Goal: Transaction & Acquisition: Download file/media

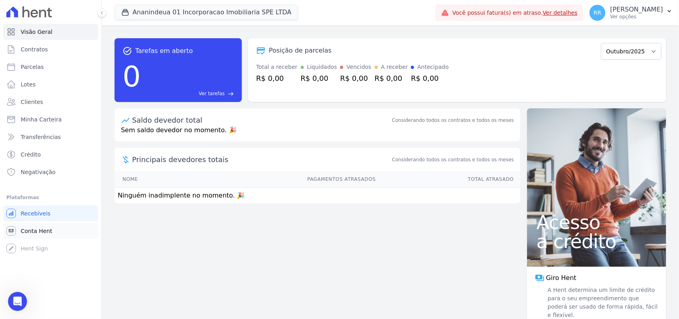
click at [34, 233] on span "Conta Hent" at bounding box center [36, 231] width 31 height 8
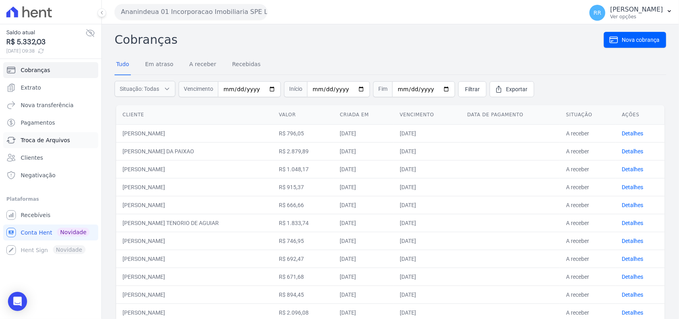
click at [40, 138] on span "Troca de Arquivos" at bounding box center [45, 140] width 49 height 8
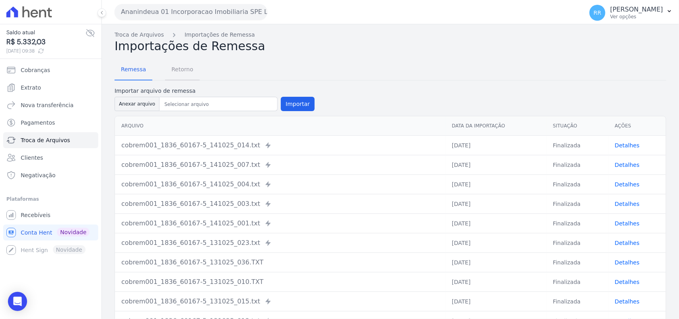
click at [171, 60] on link "Retorno" at bounding box center [182, 70] width 35 height 21
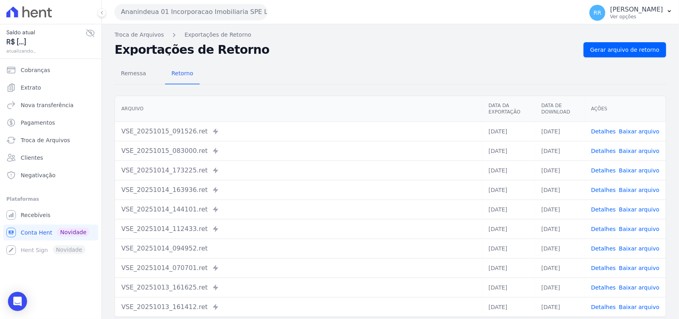
click at [180, 14] on button "Ananindeua 01 Incorporacao Imobiliaria SPE LTDA" at bounding box center [191, 12] width 153 height 16
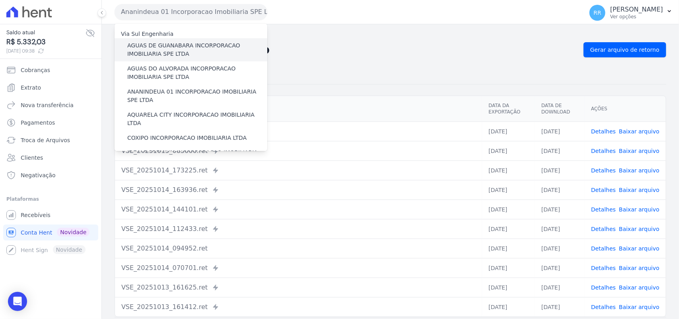
click at [184, 42] on label "AGUAS DE GUANABARA INCORPORACAO IMOBILIARIA SPE LTDA" at bounding box center [197, 49] width 140 height 17
click at [0, 0] on input "AGUAS DE GUANABARA INCORPORACAO IMOBILIARIA SPE LTDA" at bounding box center [0, 0] width 0 height 0
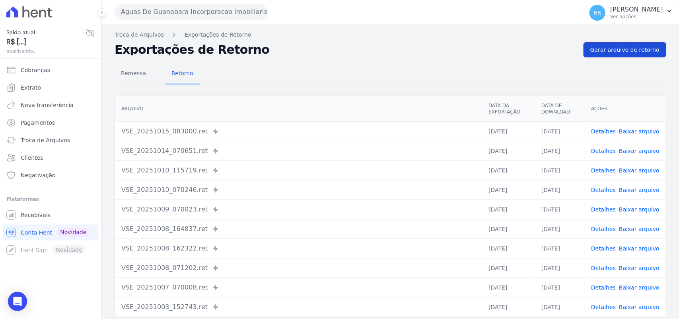
click at [600, 46] on span "Gerar arquivo de retorno" at bounding box center [624, 50] width 69 height 8
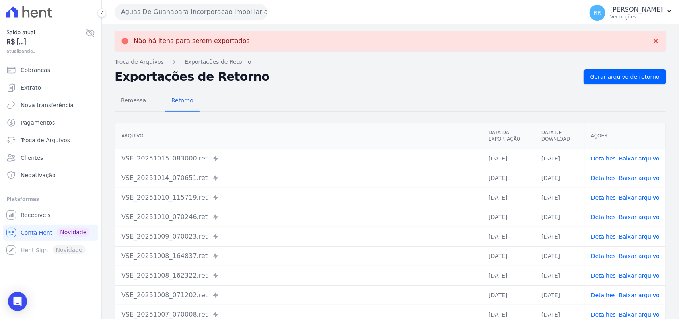
click at [279, 66] on div "Não há itens para serem exportados Troca de [GEOGRAPHIC_DATA] Exportações de Re…" at bounding box center [390, 201] width 577 height 354
click at [189, 11] on button "Aguas De Guanabara Incorporacao Imobiliaria SPE LTDA" at bounding box center [191, 12] width 153 height 16
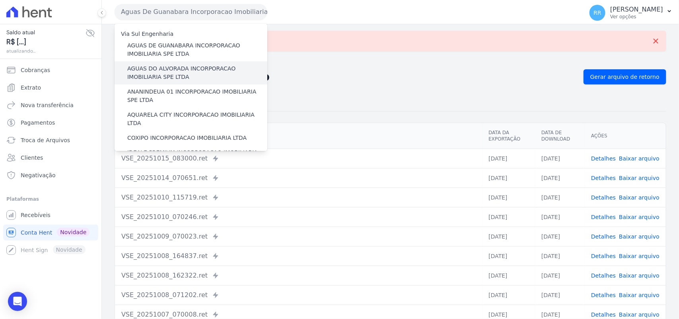
click at [175, 74] on label "AGUAS DO ALVORADA INCORPORACAO IMOBILIARIA SPE LTDA" at bounding box center [197, 72] width 140 height 17
click at [0, 0] on input "AGUAS DO ALVORADA INCORPORACAO IMOBILIARIA SPE LTDA" at bounding box center [0, 0] width 0 height 0
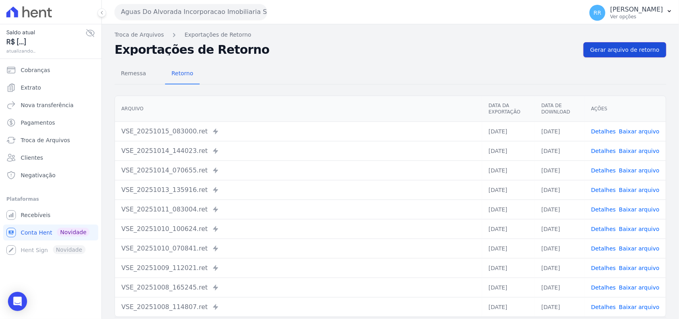
click at [624, 56] on link "Gerar arquivo de retorno" at bounding box center [624, 49] width 83 height 15
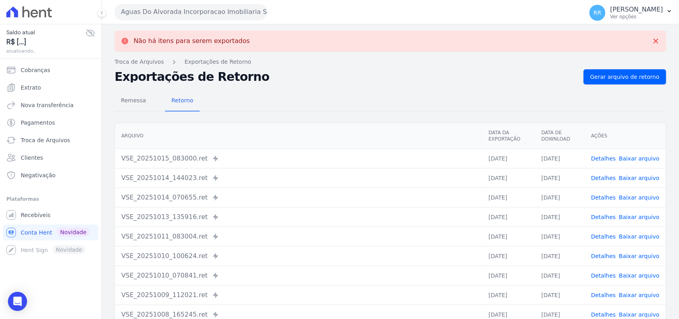
click at [176, 15] on button "Aguas Do Alvorada Incorporacao Imobiliaria SPE LTDA" at bounding box center [191, 12] width 153 height 16
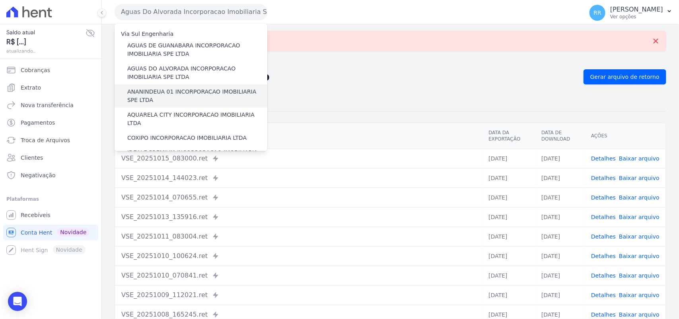
click at [155, 89] on label "ANANINDEUA 01 INCORPORACAO IMOBILIARIA SPE LTDA" at bounding box center [197, 95] width 140 height 17
click at [0, 0] on input "ANANINDEUA 01 INCORPORACAO IMOBILIARIA SPE LTDA" at bounding box center [0, 0] width 0 height 0
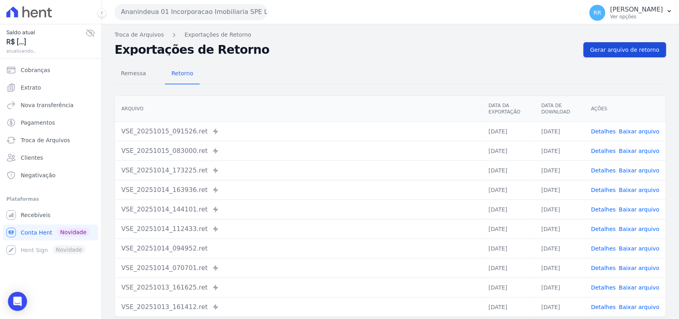
click at [637, 50] on span "Gerar arquivo de retorno" at bounding box center [624, 50] width 69 height 8
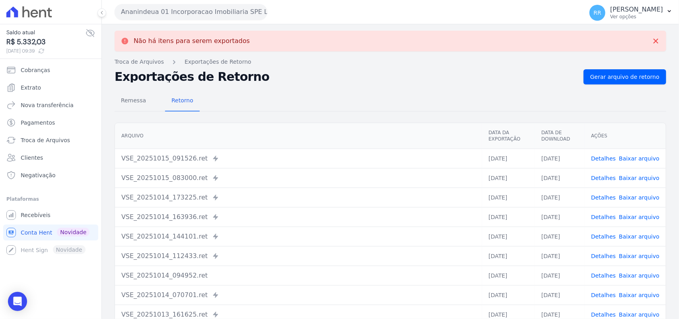
click at [206, 17] on button "Ananindeua 01 Incorporacao Imobiliaria SPE LTDA" at bounding box center [191, 12] width 153 height 16
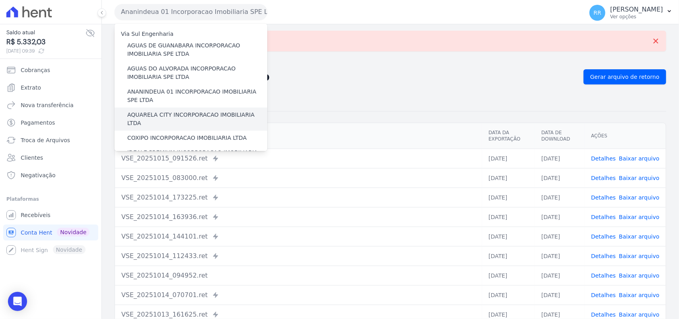
click at [154, 118] on label "AQUARELA CITY INCORPORACAO IMOBILIARIA LTDA" at bounding box center [197, 119] width 140 height 17
click at [0, 0] on input "AQUARELA CITY INCORPORACAO IMOBILIARIA LTDA" at bounding box center [0, 0] width 0 height 0
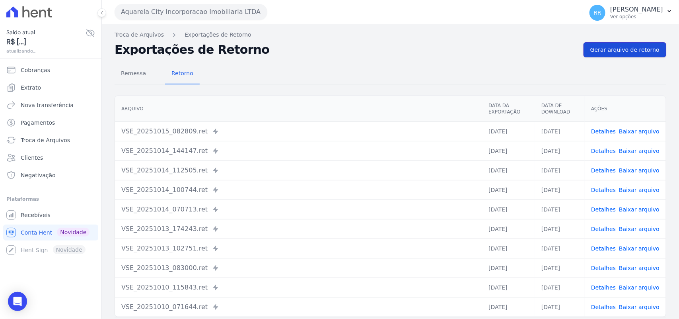
click at [619, 49] on span "Gerar arquivo de retorno" at bounding box center [624, 50] width 69 height 8
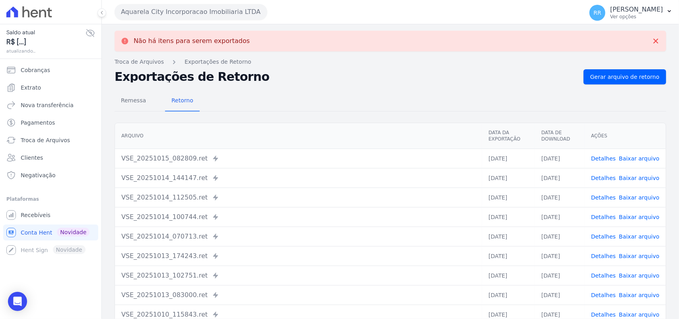
click at [155, 10] on button "Aquarela City Incorporacao Imobiliaria LTDA" at bounding box center [191, 12] width 153 height 16
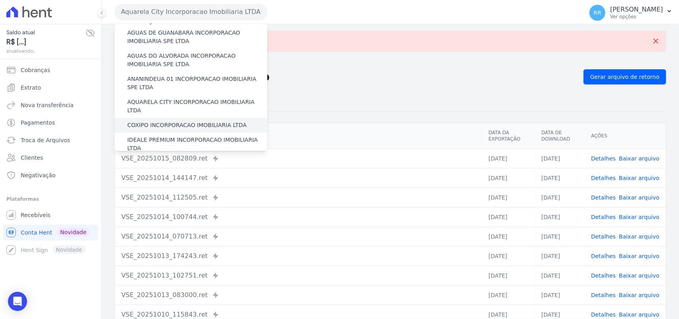
scroll to position [16, 0]
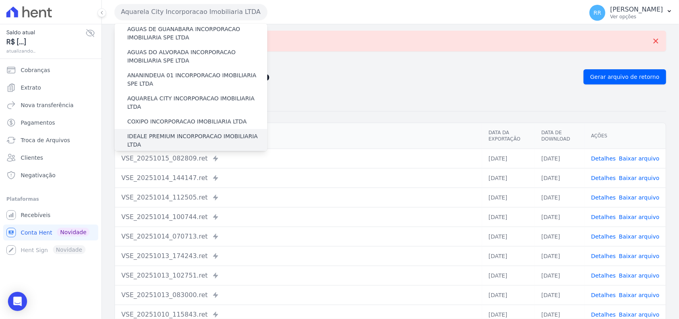
click at [166, 129] on div "IDEALE PREMIUM INCORPORACAO IMOBILIARIA LTDA" at bounding box center [191, 140] width 153 height 23
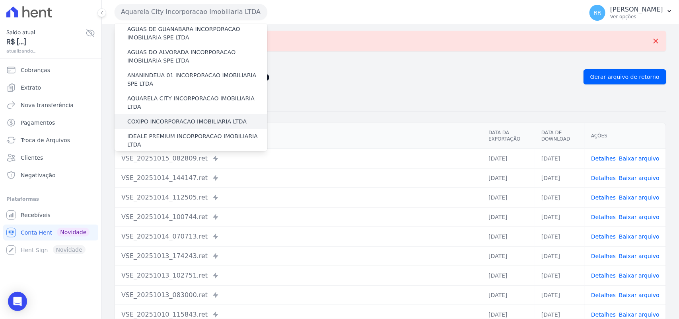
click at [170, 117] on label "COXIPO INCORPORACAO IMOBILIARIA LTDA" at bounding box center [186, 121] width 119 height 8
click at [0, 0] on input "COXIPO INCORPORACAO IMOBILIARIA LTDA" at bounding box center [0, 0] width 0 height 0
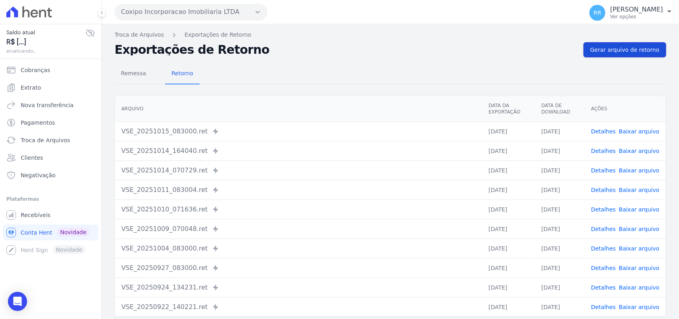
click at [603, 48] on span "Gerar arquivo de retorno" at bounding box center [624, 50] width 69 height 8
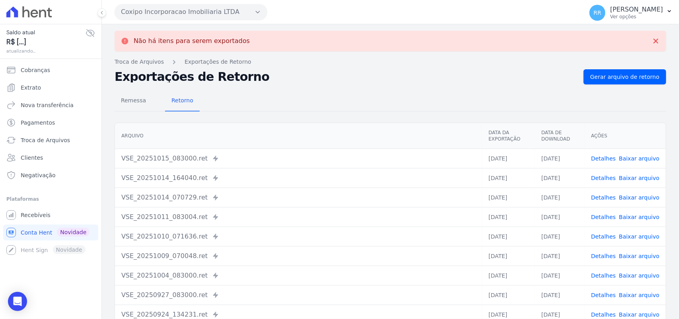
click at [189, 20] on div "Coxipo Incorporacao Imobiliaria LTDA Via Sul Engenharia AGUAS DE [GEOGRAPHIC_DA…" at bounding box center [347, 12] width 465 height 25
click at [199, 10] on button "Coxipo Incorporacao Imobiliaria LTDA" at bounding box center [191, 12] width 153 height 16
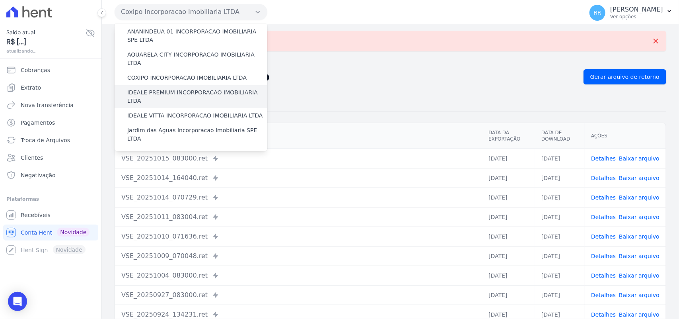
scroll to position [66, 0]
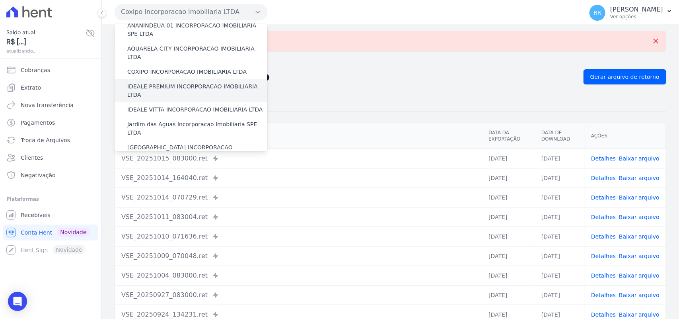
click at [158, 82] on label "IDEALE PREMIUM INCORPORACAO IMOBILIARIA LTDA" at bounding box center [197, 90] width 140 height 17
click at [0, 0] on input "IDEALE PREMIUM INCORPORACAO IMOBILIARIA LTDA" at bounding box center [0, 0] width 0 height 0
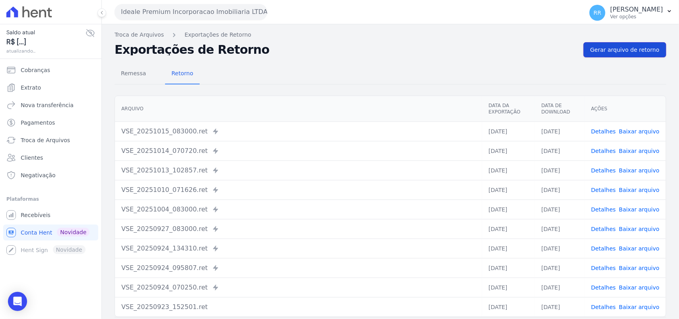
click at [633, 42] on link "Gerar arquivo de retorno" at bounding box center [624, 49] width 83 height 15
click at [627, 48] on span "Gerar arquivo de retorno" at bounding box center [624, 50] width 69 height 8
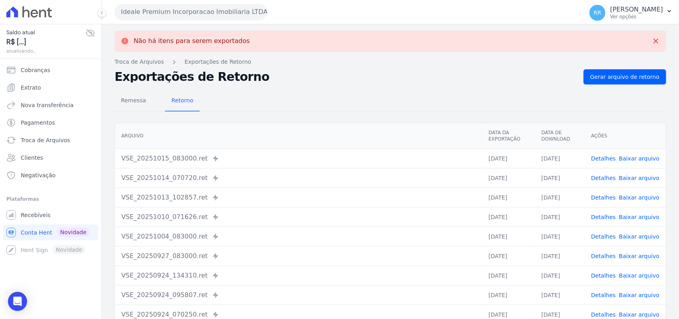
click at [183, 14] on button "Ideale Premium Incorporacao Imobiliaria LTDA" at bounding box center [191, 12] width 153 height 16
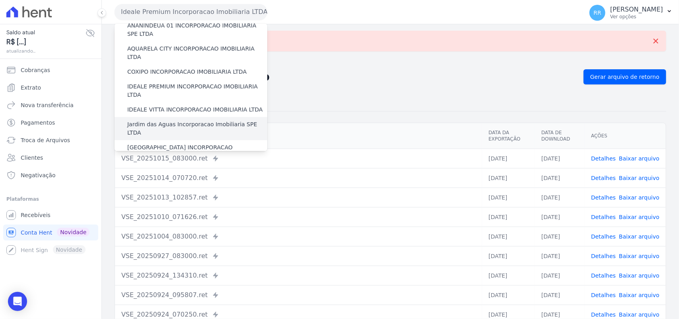
click at [156, 120] on label "Jardim das Aguas Incorporacao Imobiliaria SPE LTDA" at bounding box center [197, 128] width 140 height 17
click at [0, 0] on input "Jardim das Aguas Incorporacao Imobiliaria SPE LTDA" at bounding box center [0, 0] width 0 height 0
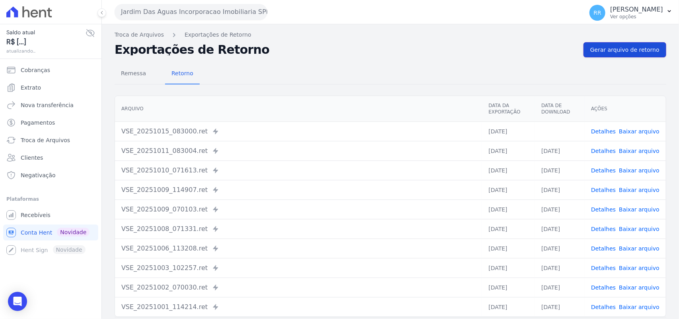
click at [596, 48] on span "Gerar arquivo de retorno" at bounding box center [624, 50] width 69 height 8
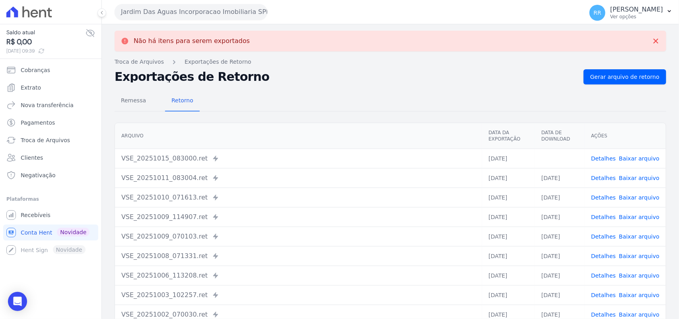
click at [645, 157] on link "Baixar arquivo" at bounding box center [639, 158] width 41 height 6
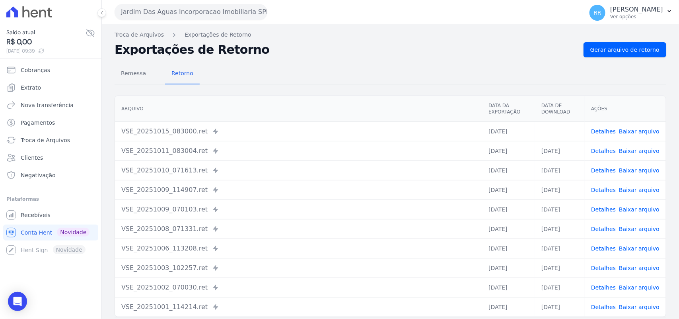
click at [436, 51] on h2 "Exportações de Retorno" at bounding box center [346, 49] width 462 height 11
click at [166, 8] on button "Jardim Das Aguas Incorporacao Imobiliaria SPE LTDA" at bounding box center [191, 12] width 153 height 16
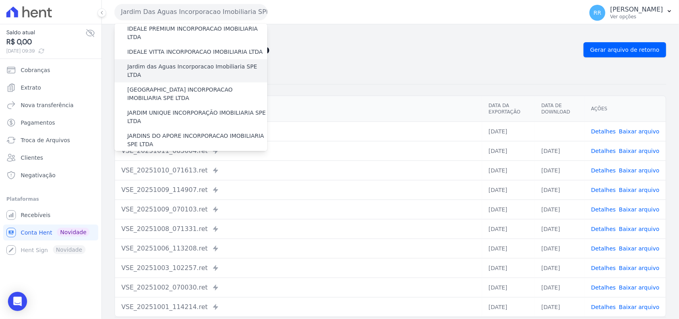
scroll to position [116, 0]
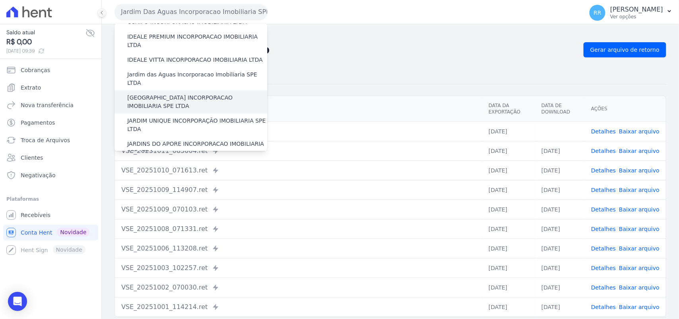
click at [152, 93] on label "[GEOGRAPHIC_DATA] INCORPORACAO IMOBILIARIA SPE LTDA" at bounding box center [197, 101] width 140 height 17
click at [0, 0] on input "[GEOGRAPHIC_DATA] INCORPORACAO IMOBILIARIA SPE LTDA" at bounding box center [0, 0] width 0 height 0
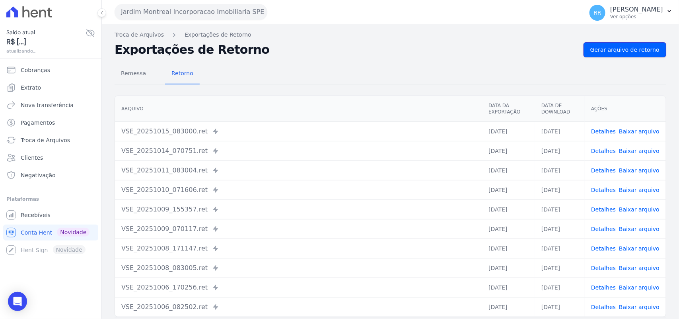
click at [623, 47] on span "Gerar arquivo de retorno" at bounding box center [624, 50] width 69 height 8
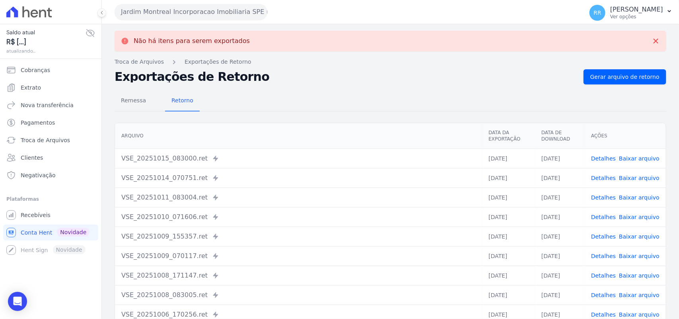
click at [184, 9] on button "Jardim Montreal Incorporacao Imobiliaria SPE LTDA" at bounding box center [191, 12] width 153 height 16
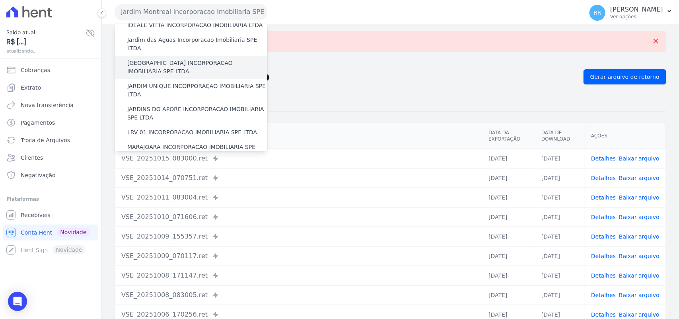
scroll to position [149, 0]
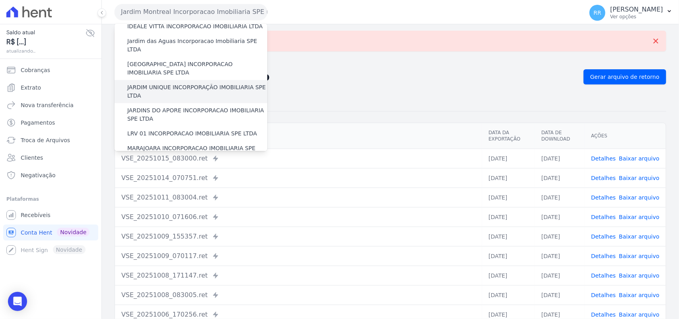
click at [156, 83] on label "JARDIM UNIQUE INCORPORAÇÃO IMOBILIARIA SPE LTDA" at bounding box center [197, 91] width 140 height 17
click at [0, 0] on input "JARDIM UNIQUE INCORPORAÇÃO IMOBILIARIA SPE LTDA" at bounding box center [0, 0] width 0 height 0
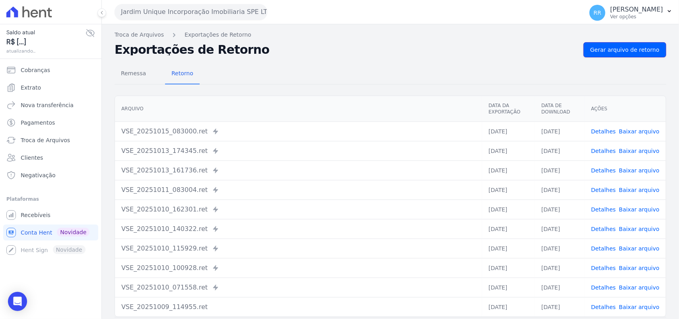
click at [602, 49] on span "Gerar arquivo de retorno" at bounding box center [624, 50] width 69 height 8
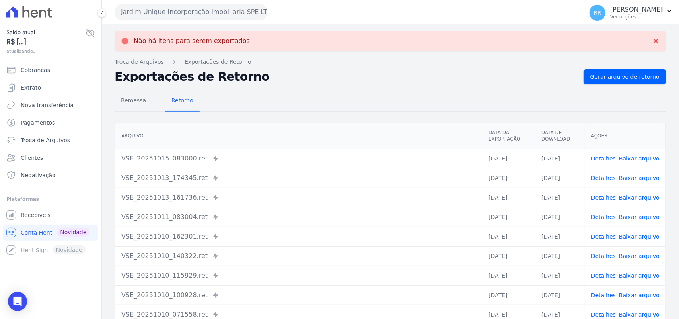
click at [184, 14] on button "Jardim Unique Incorporação Imobiliaria SPE LTDA" at bounding box center [191, 12] width 153 height 16
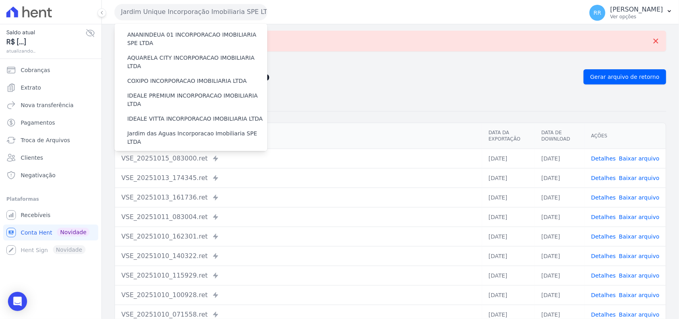
scroll to position [132, 0]
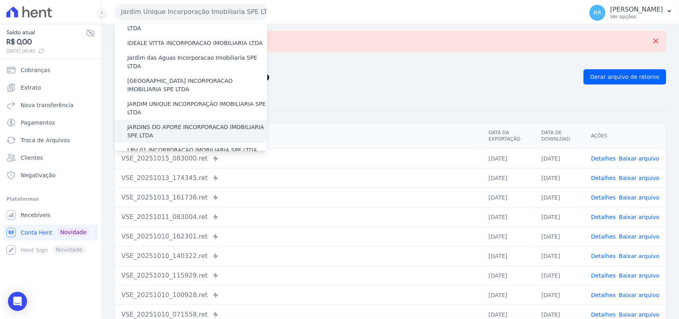
click at [161, 123] on label "JARDINS DO APORE INCORPORACAO IMOBILIARIA SPE LTDA" at bounding box center [197, 131] width 140 height 17
click at [0, 0] on input "JARDINS DO APORE INCORPORACAO IMOBILIARIA SPE LTDA" at bounding box center [0, 0] width 0 height 0
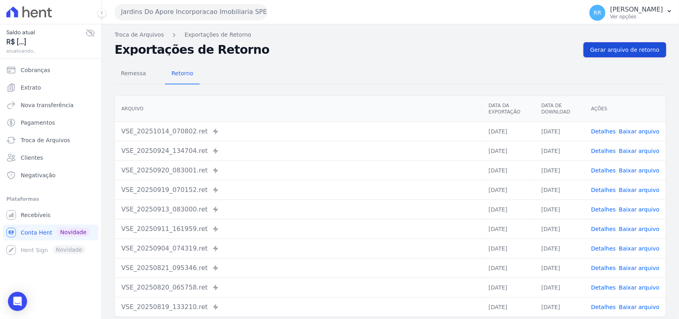
click at [632, 55] on link "Gerar arquivo de retorno" at bounding box center [624, 49] width 83 height 15
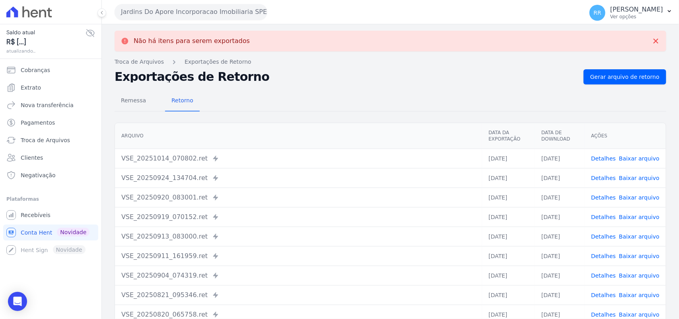
click at [173, 8] on button "Jardins Do Apore Incorporacao Imobiliaria SPE LTDA" at bounding box center [191, 12] width 153 height 16
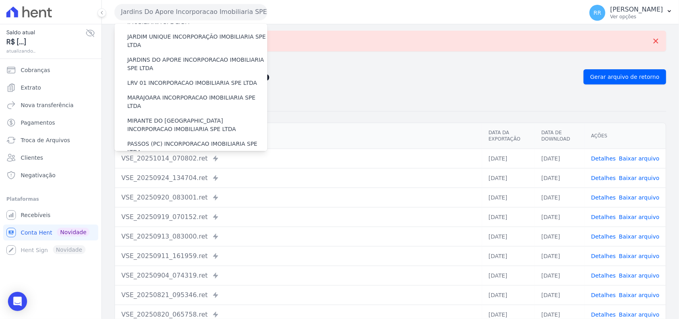
scroll to position [182, 0]
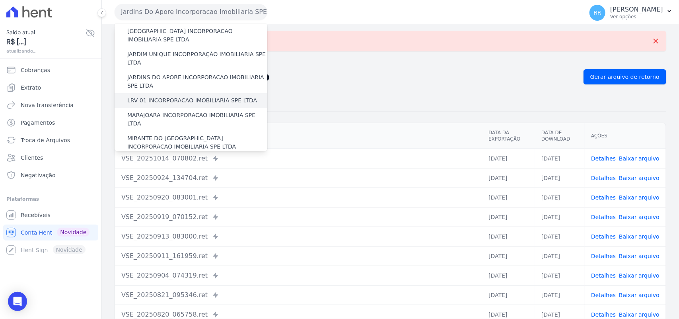
click at [181, 96] on label "LRV 01 INCORPORACAO IMOBILIARIA SPE LTDA" at bounding box center [192, 100] width 130 height 8
click at [0, 0] on input "LRV 01 INCORPORACAO IMOBILIARIA SPE LTDA" at bounding box center [0, 0] width 0 height 0
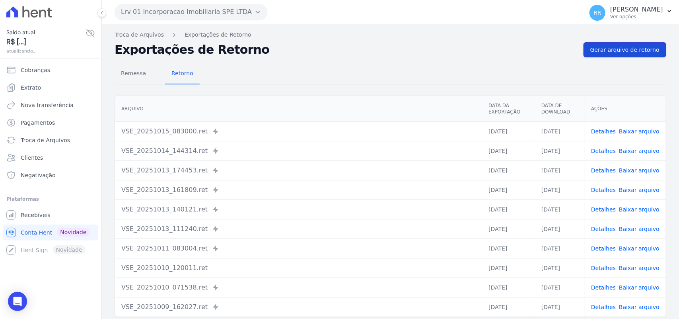
click at [651, 52] on span "Gerar arquivo de retorno" at bounding box center [624, 50] width 69 height 8
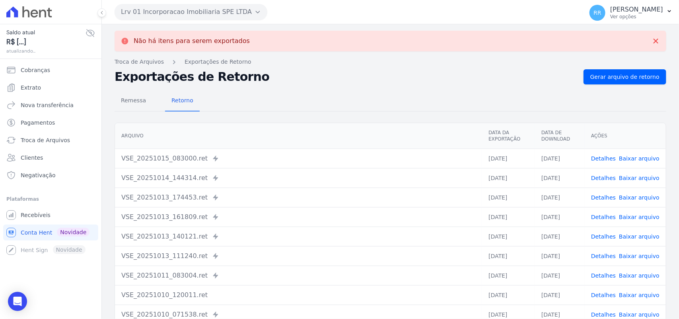
click at [165, 9] on button "Lrv 01 Incorporacao Imobiliaria SPE LTDA" at bounding box center [191, 12] width 153 height 16
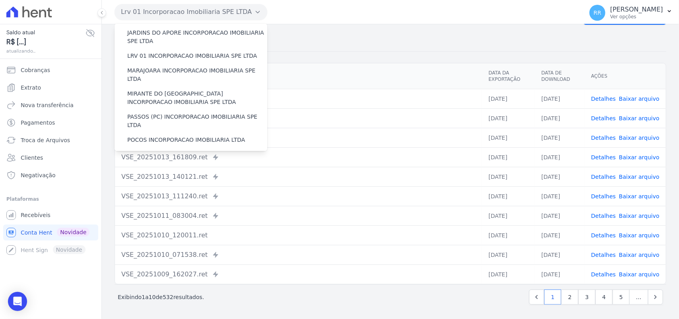
scroll to position [232, 0]
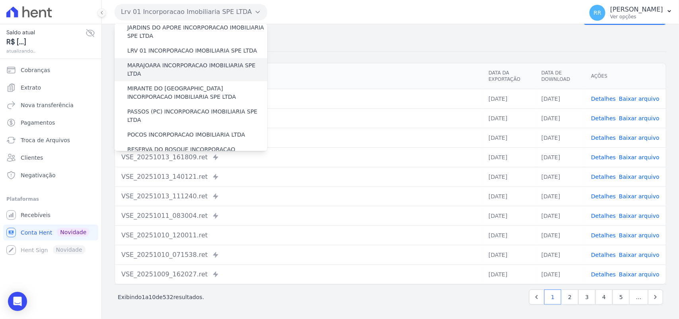
click at [142, 61] on label "MARAJOARA INCORPORACAO IMOBILIARIA SPE LTDA" at bounding box center [197, 69] width 140 height 17
click at [0, 0] on input "MARAJOARA INCORPORACAO IMOBILIARIA SPE LTDA" at bounding box center [0, 0] width 0 height 0
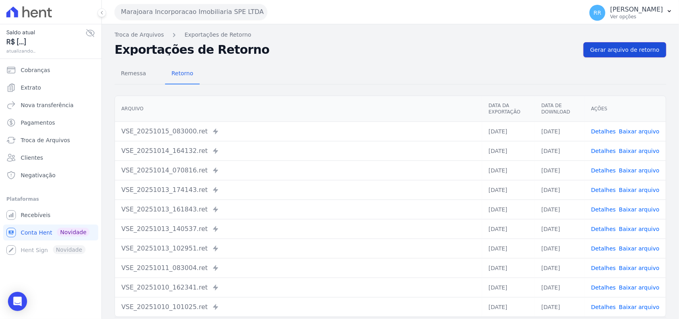
click at [635, 55] on link "Gerar arquivo de retorno" at bounding box center [624, 49] width 83 height 15
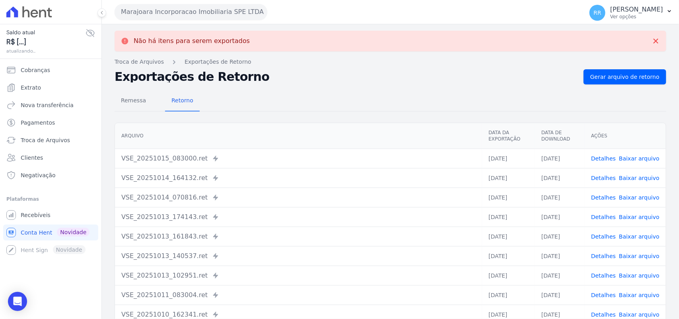
click at [173, 6] on button "Marajoara Incorporacao Imobiliaria SPE LTDA" at bounding box center [191, 12] width 153 height 16
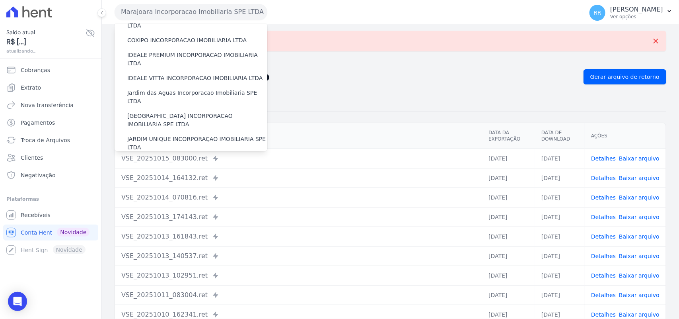
scroll to position [249, 0]
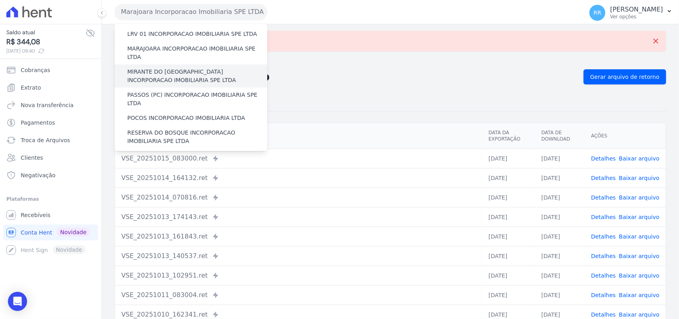
click at [158, 68] on label "MIRANTE DO [GEOGRAPHIC_DATA] INCORPORACAO IMOBILIARIA SPE LTDA" at bounding box center [197, 76] width 140 height 17
click at [0, 0] on input "MIRANTE DO [GEOGRAPHIC_DATA] INCORPORACAO IMOBILIARIA SPE LTDA" at bounding box center [0, 0] width 0 height 0
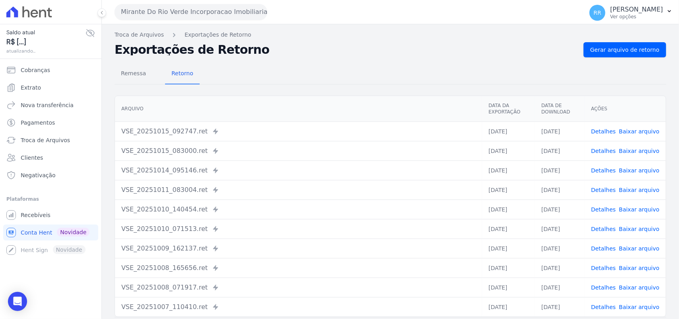
click at [630, 60] on div "Remessa Retorno [GEOGRAPHIC_DATA] Data da Exportação Data de Download Ações VSE…" at bounding box center [391, 201] width 552 height 288
click at [631, 56] on link "Gerar arquivo de retorno" at bounding box center [624, 49] width 83 height 15
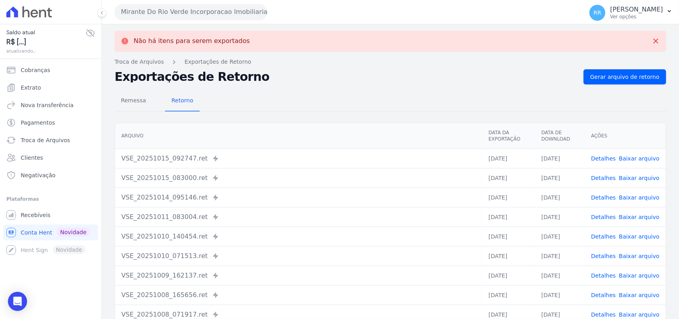
click at [162, 11] on button "Mirante Do Rio Verde Incorporacao Imobiliaria SPE LTDA" at bounding box center [191, 12] width 153 height 16
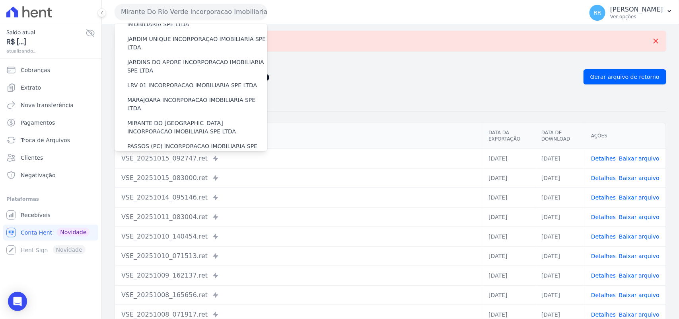
scroll to position [265, 0]
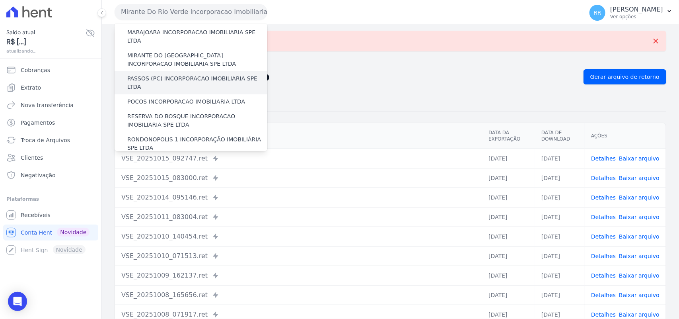
click at [161, 74] on label "PASSOS (PC) INCORPORACAO IMOBILIARIA SPE LTDA" at bounding box center [197, 82] width 140 height 17
click at [0, 0] on input "PASSOS (PC) INCORPORACAO IMOBILIARIA SPE LTDA" at bounding box center [0, 0] width 0 height 0
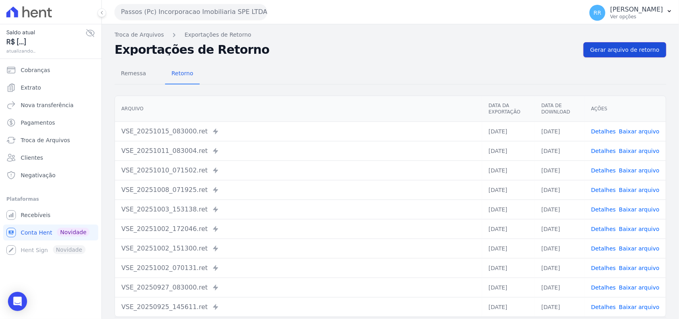
click at [639, 47] on span "Gerar arquivo de retorno" at bounding box center [624, 50] width 69 height 8
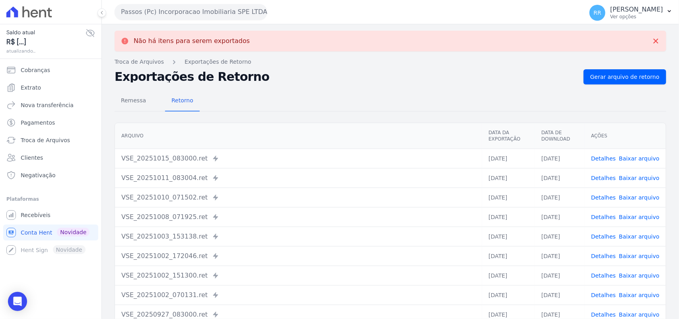
click at [143, 10] on button "Passos (Pc) Incorporacao Imobiliaria SPE LTDA" at bounding box center [191, 12] width 153 height 16
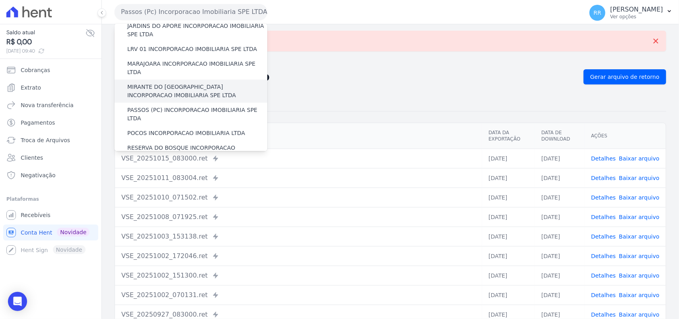
scroll to position [282, 0]
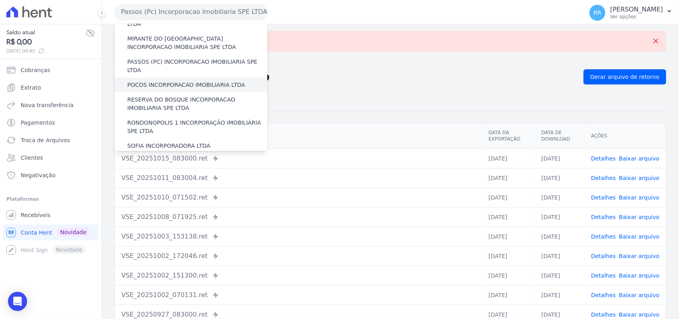
click at [157, 81] on label "POCOS INCORPORACAO IMOBILIARIA LTDA" at bounding box center [186, 85] width 118 height 8
click at [0, 0] on input "POCOS INCORPORACAO IMOBILIARIA LTDA" at bounding box center [0, 0] width 0 height 0
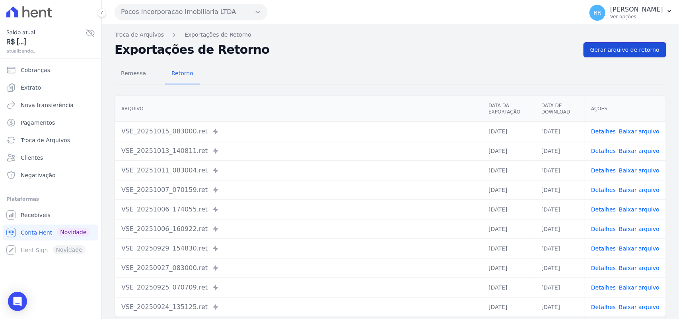
click at [651, 52] on span "Gerar arquivo de retorno" at bounding box center [624, 50] width 69 height 8
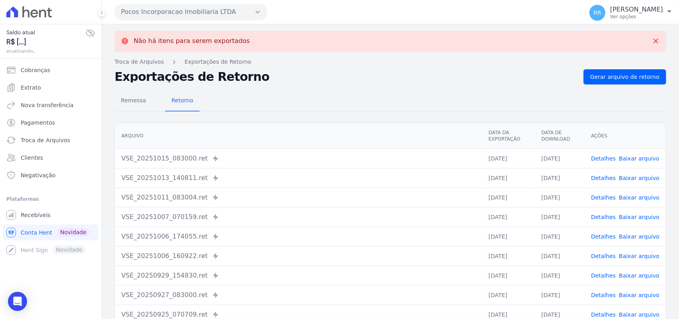
click at [147, 15] on button "Pocos Incorporacao Imobiliaria LTDA" at bounding box center [191, 12] width 153 height 16
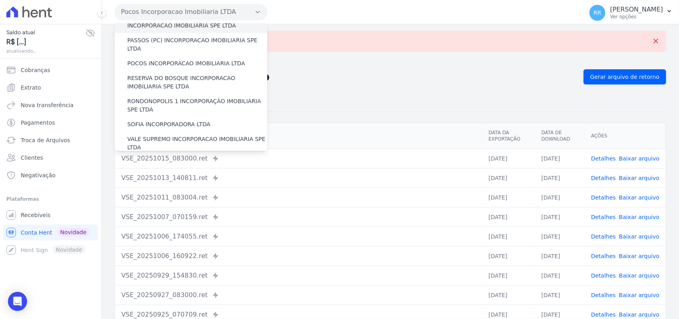
scroll to position [298, 0]
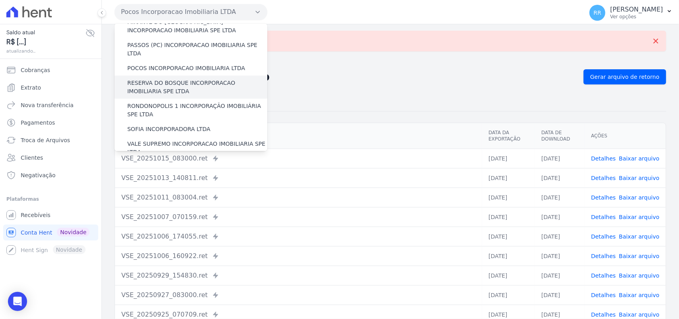
click at [159, 79] on label "RESERVA DO BOSQUE INCORPORACAO IMOBILIARIA SPE LTDA" at bounding box center [197, 87] width 140 height 17
click at [0, 0] on input "RESERVA DO BOSQUE INCORPORACAO IMOBILIARIA SPE LTDA" at bounding box center [0, 0] width 0 height 0
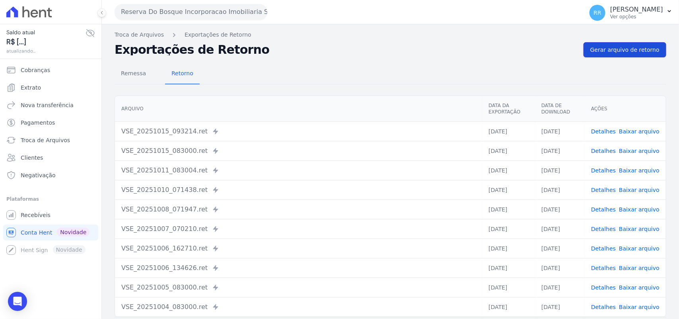
click at [627, 55] on link "Gerar arquivo de retorno" at bounding box center [624, 49] width 83 height 15
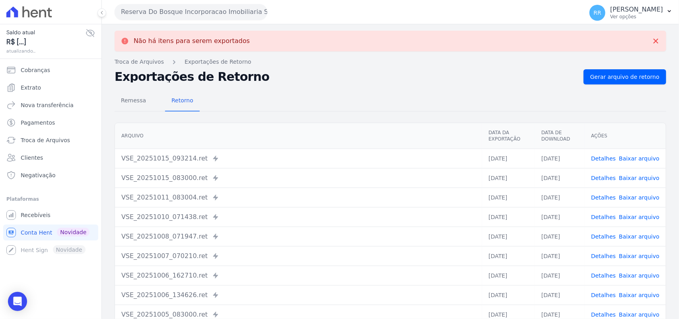
click at [247, 22] on div "Reserva Do Bosque Incorporacao Imobiliaria SPE LTDA Via Sul Engenharia AGUAS DE…" at bounding box center [347, 12] width 465 height 25
click at [243, 9] on button "Reserva Do Bosque Incorporacao Imobiliaria SPE LTDA" at bounding box center [191, 12] width 153 height 16
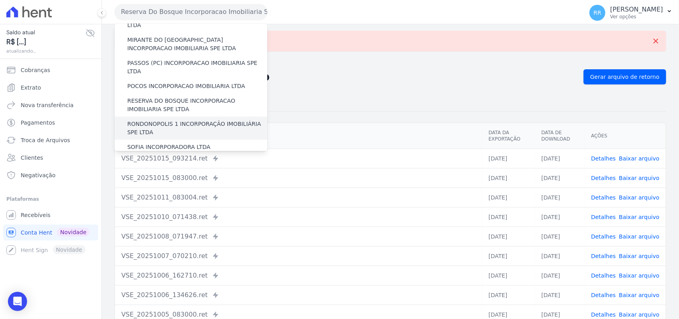
scroll to position [315, 0]
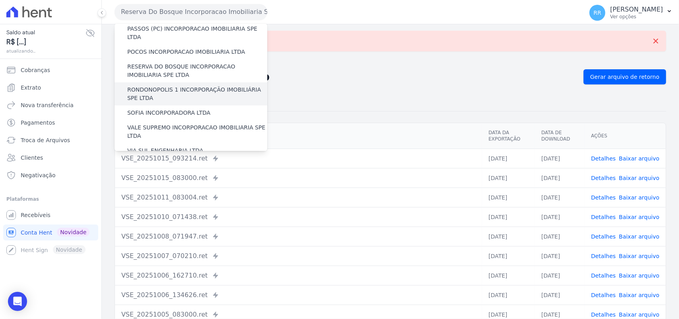
click at [165, 85] on label "RONDONOPOLIS 1 INCORPORAÇÃO IMOBILIÁRIA SPE LTDA" at bounding box center [197, 93] width 140 height 17
click at [0, 0] on input "RONDONOPOLIS 1 INCORPORAÇÃO IMOBILIÁRIA SPE LTDA" at bounding box center [0, 0] width 0 height 0
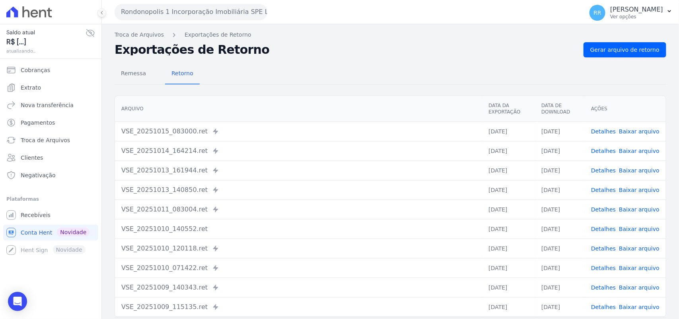
click at [647, 58] on div "Remessa Retorno [GEOGRAPHIC_DATA] Data da Exportação Data de Download Ações VSE…" at bounding box center [391, 201] width 552 height 288
click at [650, 46] on span "Gerar arquivo de retorno" at bounding box center [624, 50] width 69 height 8
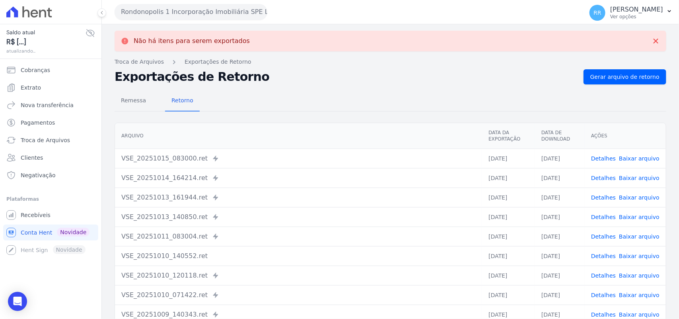
click at [169, 13] on button "Rondonopolis 1 Incorporação Imobiliária SPE LTDA" at bounding box center [191, 12] width 153 height 16
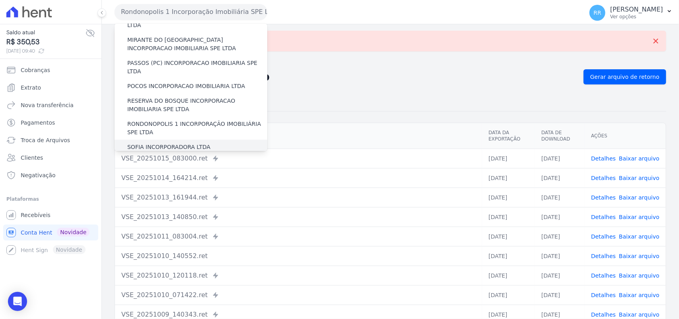
scroll to position [282, 0]
click at [171, 142] on label "SOFIA INCORPORADORA LTDA" at bounding box center [168, 146] width 83 height 8
click at [0, 0] on input "SOFIA INCORPORADORA LTDA" at bounding box center [0, 0] width 0 height 0
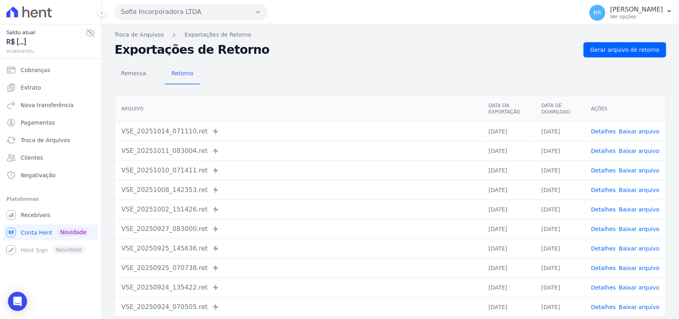
click at [633, 34] on nav "Troca de Arquivos Exportações de Retorno" at bounding box center [391, 35] width 552 height 8
click at [622, 46] on span "Gerar arquivo de retorno" at bounding box center [624, 50] width 69 height 8
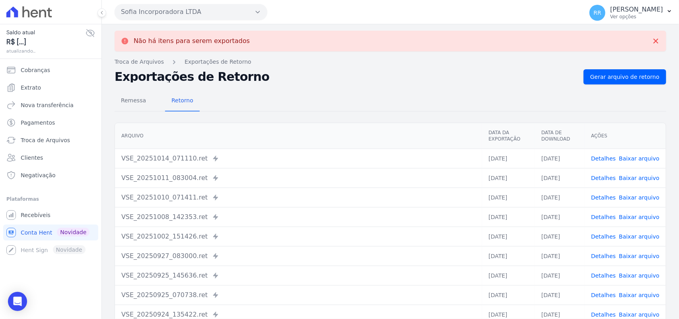
click at [144, 16] on button "Sofia Incorporadora LTDA" at bounding box center [191, 12] width 153 height 16
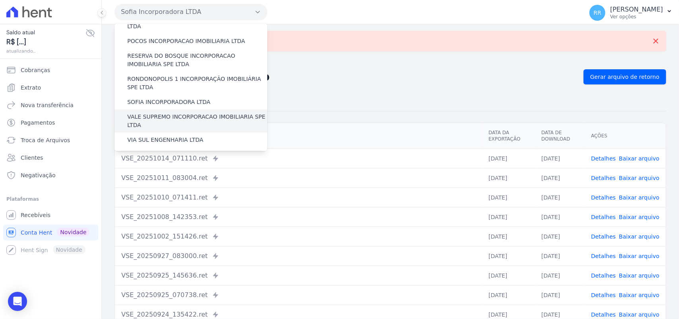
scroll to position [331, 0]
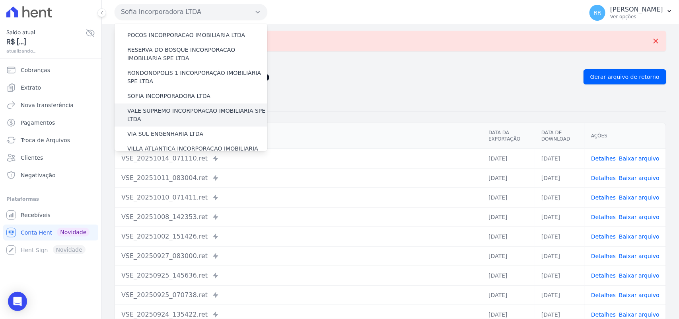
click at [151, 107] on label "VALE SUPREMO INCORPORACAO IMOBILIARIA SPE LTDA" at bounding box center [197, 115] width 140 height 17
click at [0, 0] on input "VALE SUPREMO INCORPORACAO IMOBILIARIA SPE LTDA" at bounding box center [0, 0] width 0 height 0
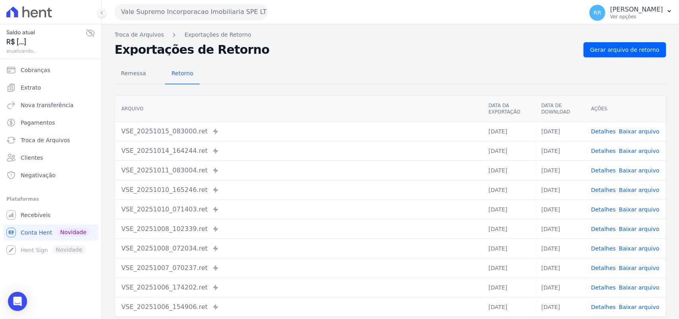
click at [637, 58] on div "Remessa Retorno [GEOGRAPHIC_DATA] Data da Exportação Data de Download Ações VSE…" at bounding box center [391, 201] width 552 height 288
click at [643, 50] on span "Gerar arquivo de retorno" at bounding box center [624, 50] width 69 height 8
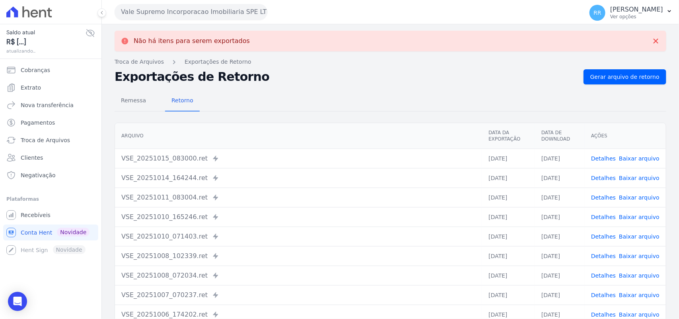
click at [191, 11] on button "Vale Supremo Incorporacao Imobiliaria SPE LTDA" at bounding box center [191, 12] width 153 height 16
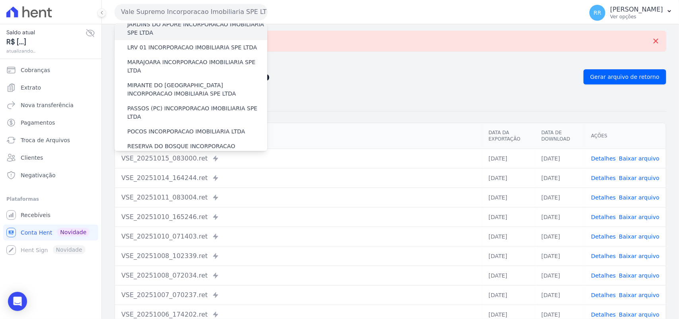
scroll to position [363, 0]
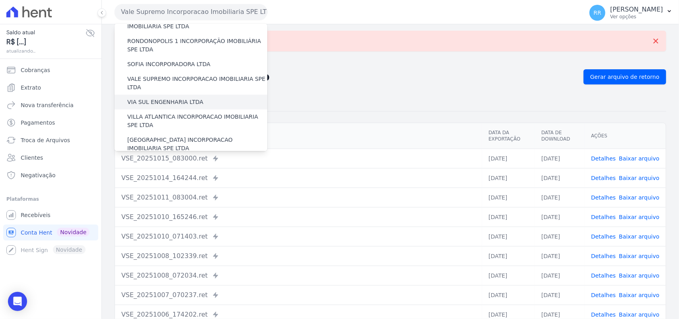
click at [169, 98] on label "VIA SUL ENGENHARIA LTDA" at bounding box center [165, 102] width 76 height 8
click at [0, 0] on input "VIA SUL ENGENHARIA LTDA" at bounding box center [0, 0] width 0 height 0
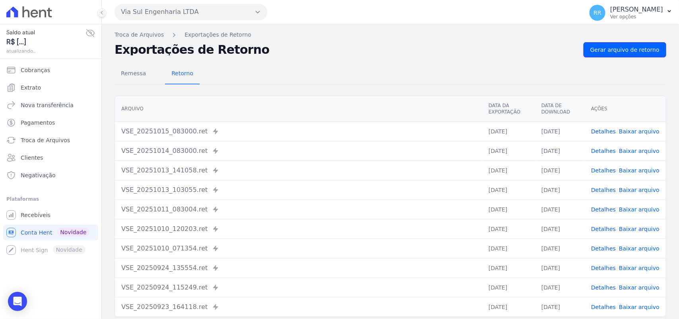
click at [634, 50] on span "Gerar arquivo de retorno" at bounding box center [624, 50] width 69 height 8
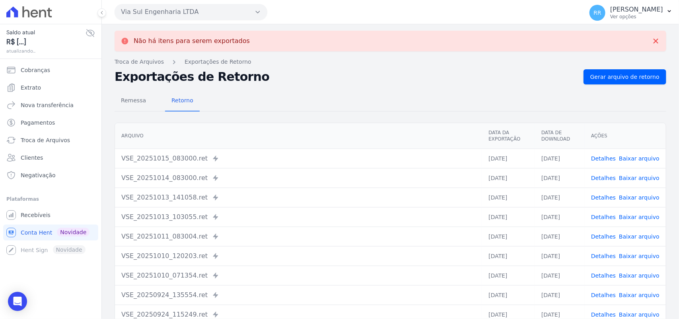
click at [190, 9] on button "Via Sul Engenharia LTDA" at bounding box center [191, 12] width 153 height 16
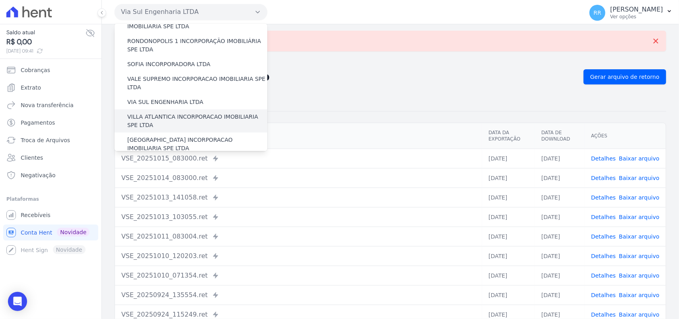
click at [167, 113] on label "VILLA ATLANTICA INCORPORACAO IMOBILIARIA SPE LTDA" at bounding box center [197, 121] width 140 height 17
click at [0, 0] on input "VILLA ATLANTICA INCORPORACAO IMOBILIARIA SPE LTDA" at bounding box center [0, 0] width 0 height 0
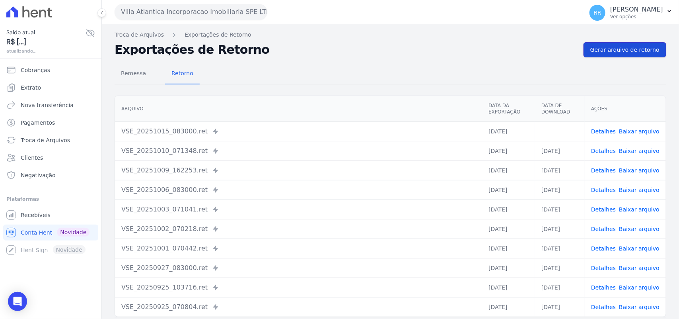
click at [649, 54] on link "Gerar arquivo de retorno" at bounding box center [624, 49] width 83 height 15
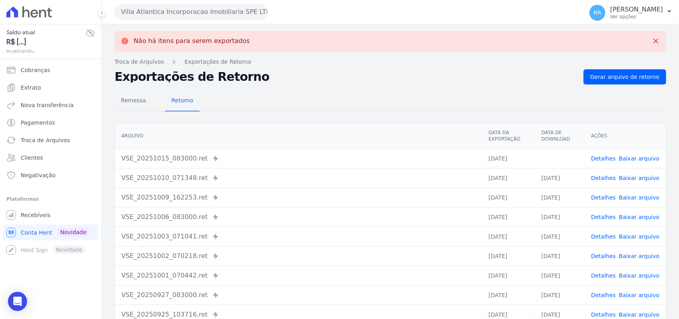
click at [637, 157] on link "Baixar arquivo" at bounding box center [639, 158] width 41 height 6
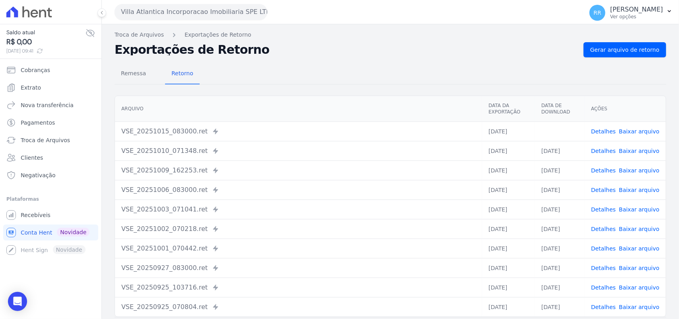
click at [468, 42] on div "Exportações de Retorno Gerar arquivo de retorno" at bounding box center [391, 49] width 552 height 15
click at [140, 7] on button "Villa Atlantica Incorporacao Imobiliaria SPE LTDA" at bounding box center [191, 12] width 153 height 16
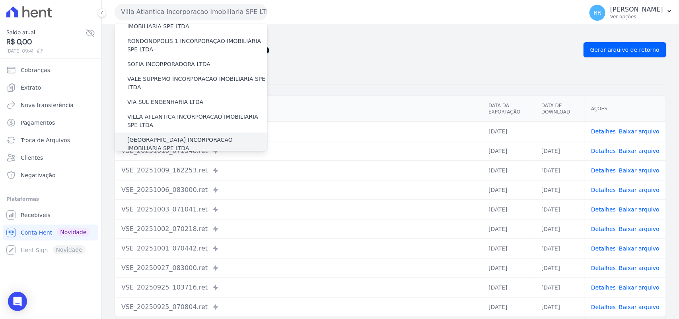
click at [139, 136] on label "[GEOGRAPHIC_DATA] INCORPORACAO IMOBILIARIA SPE LTDA" at bounding box center [197, 144] width 140 height 17
click at [0, 0] on input "[GEOGRAPHIC_DATA] INCORPORACAO IMOBILIARIA SPE LTDA" at bounding box center [0, 0] width 0 height 0
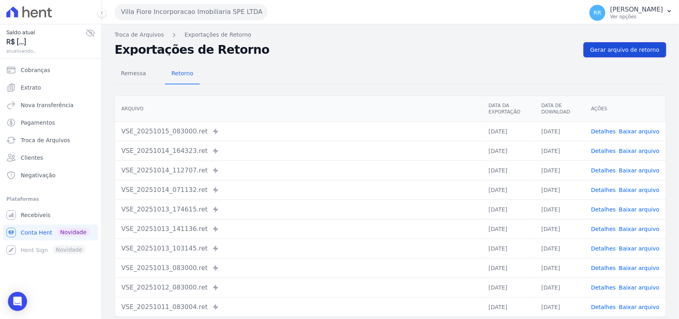
click at [643, 45] on link "Gerar arquivo de retorno" at bounding box center [624, 49] width 83 height 15
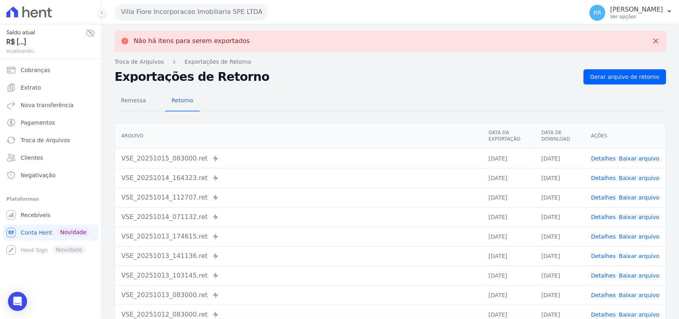
click at [197, 13] on button "Villa Fiore Incorporacao Imobiliaria SPE LTDA" at bounding box center [191, 12] width 153 height 16
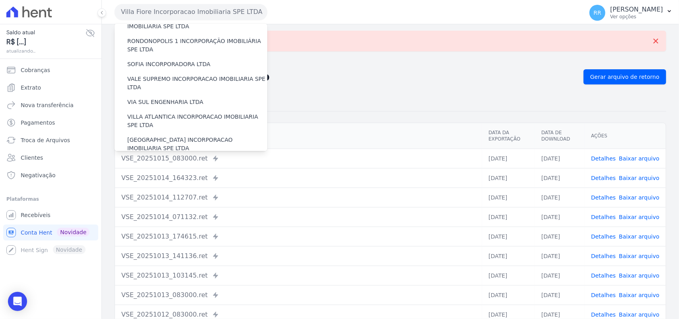
click at [144, 159] on label "VILLA TROPICAL INCORPORAÇÃO IMOBILIÁRIA SPE LTDA" at bounding box center [197, 167] width 140 height 17
click at [0, 0] on input "VILLA TROPICAL INCORPORAÇÃO IMOBILIÁRIA SPE LTDA" at bounding box center [0, 0] width 0 height 0
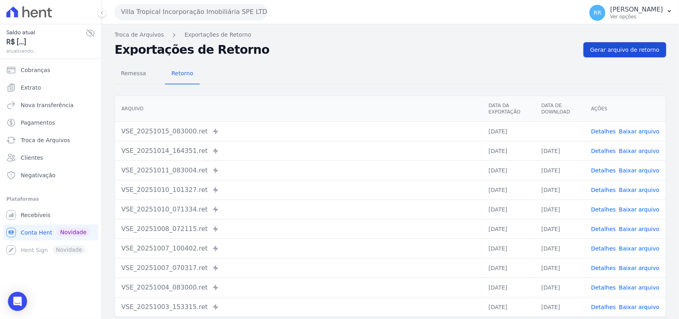
click at [644, 44] on link "Gerar arquivo de retorno" at bounding box center [624, 49] width 83 height 15
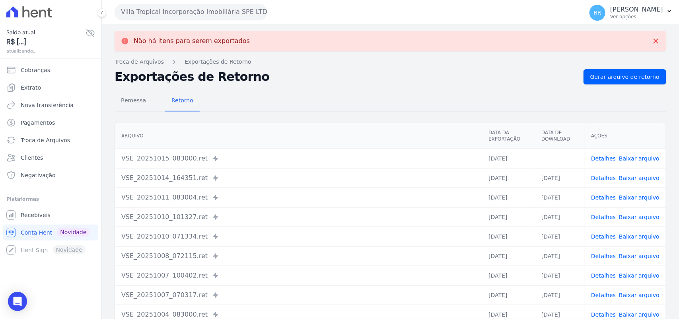
click at [645, 157] on link "Baixar arquivo" at bounding box center [639, 158] width 41 height 6
